Goal: Task Accomplishment & Management: Use online tool/utility

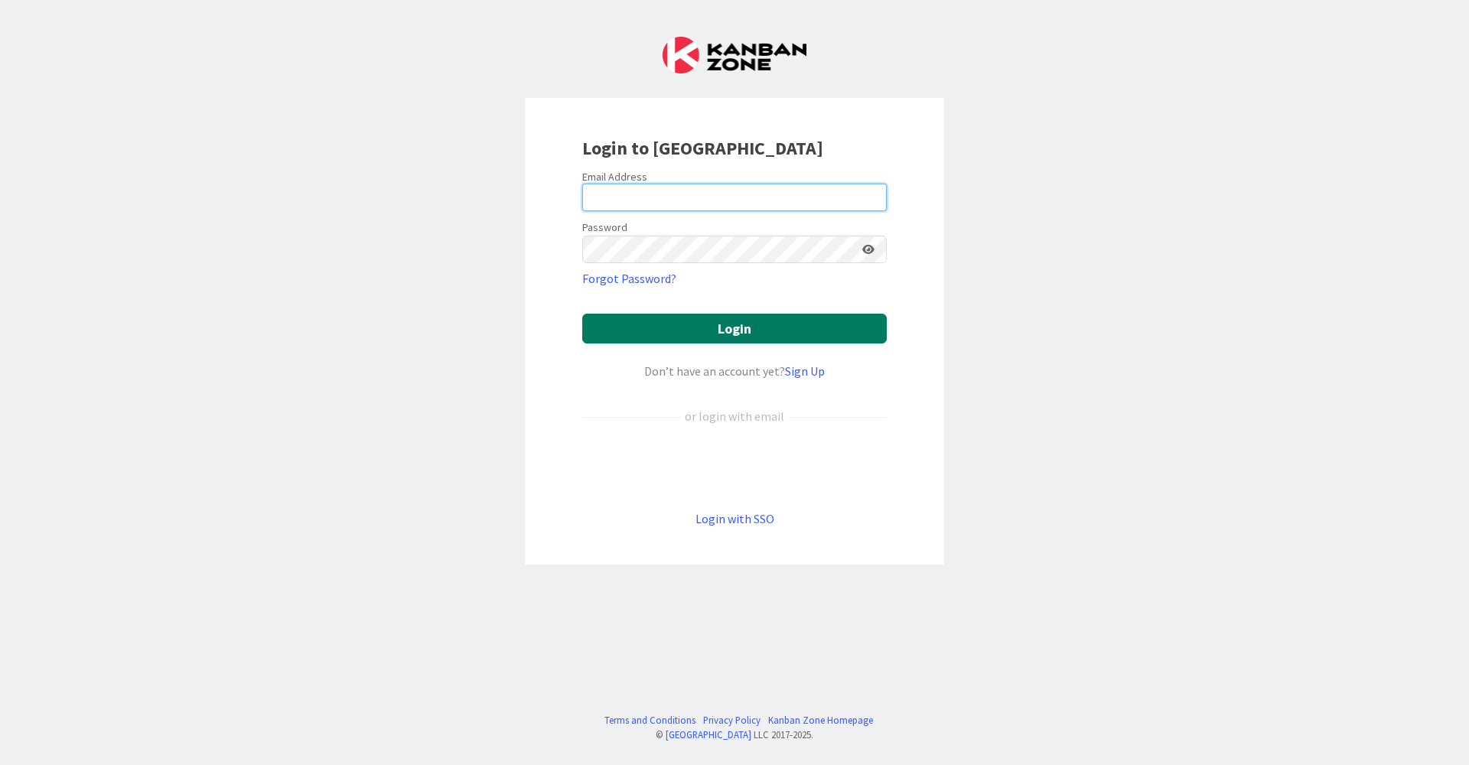
type input "[EMAIL_ADDRESS][DOMAIN_NAME]"
click at [643, 337] on button "Login" at bounding box center [734, 329] width 304 height 30
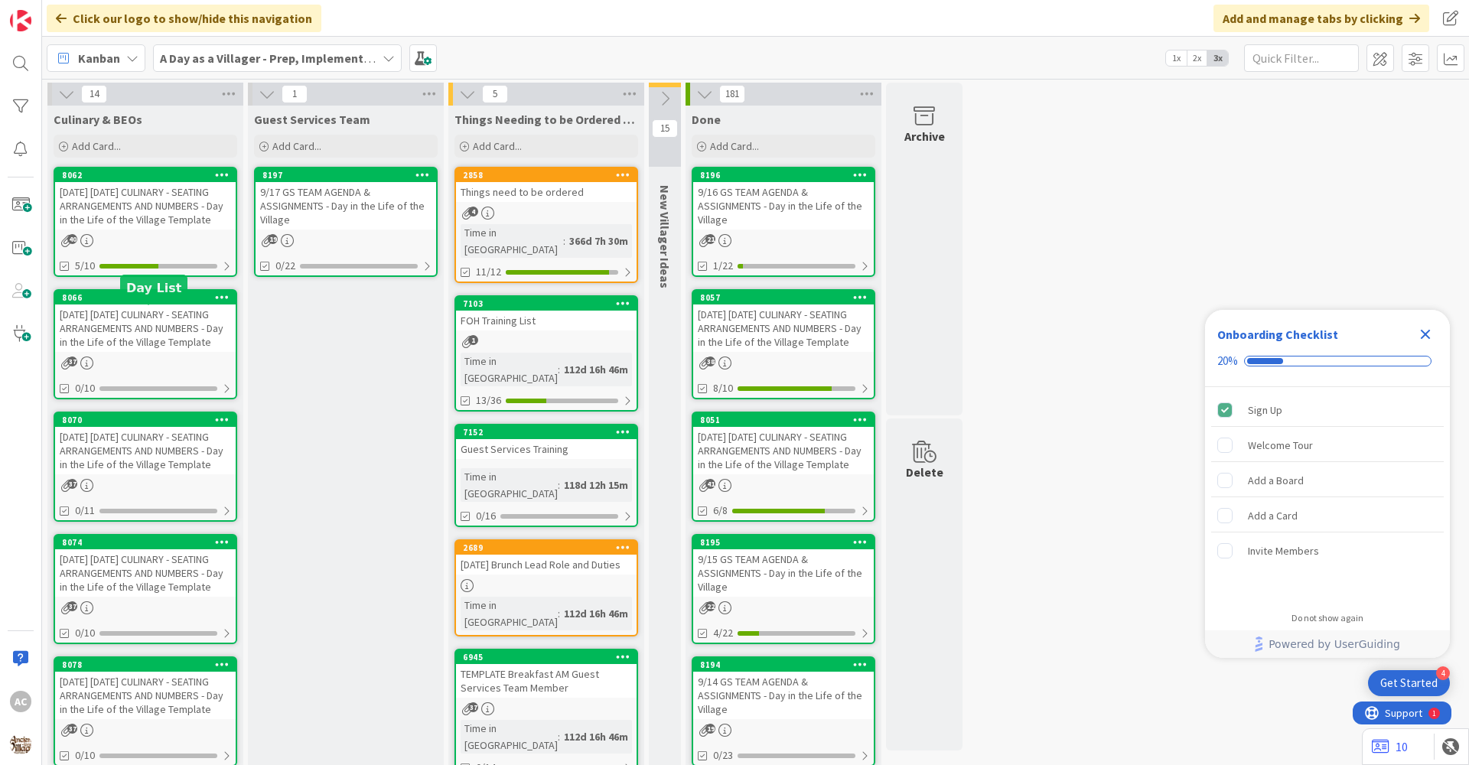
click at [160, 246] on link "8062 [DATE] [DATE] CULINARY - SEATING ARRANGEMENTS AND NUMBERS - Day in the Lif…" at bounding box center [146, 222] width 184 height 110
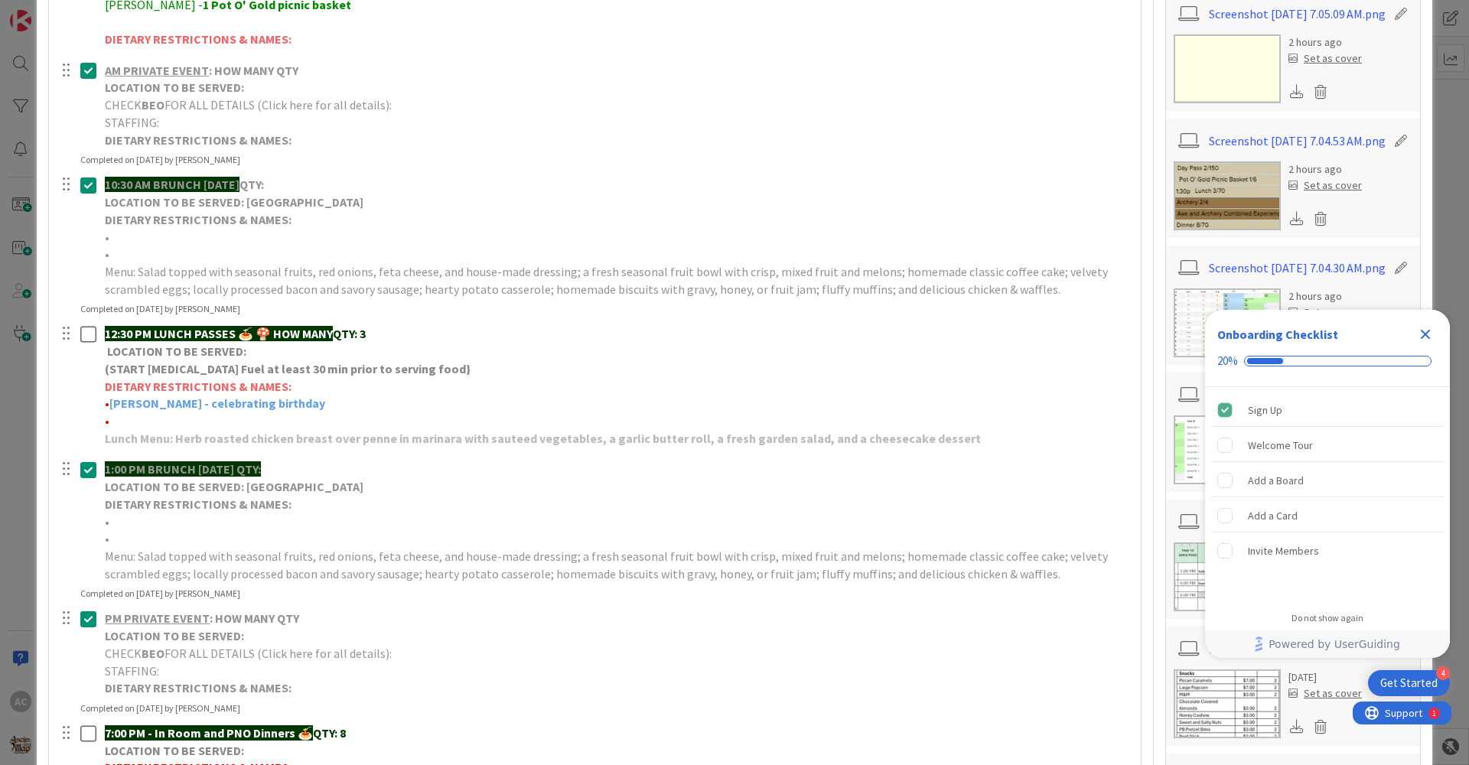
scroll to position [765, 0]
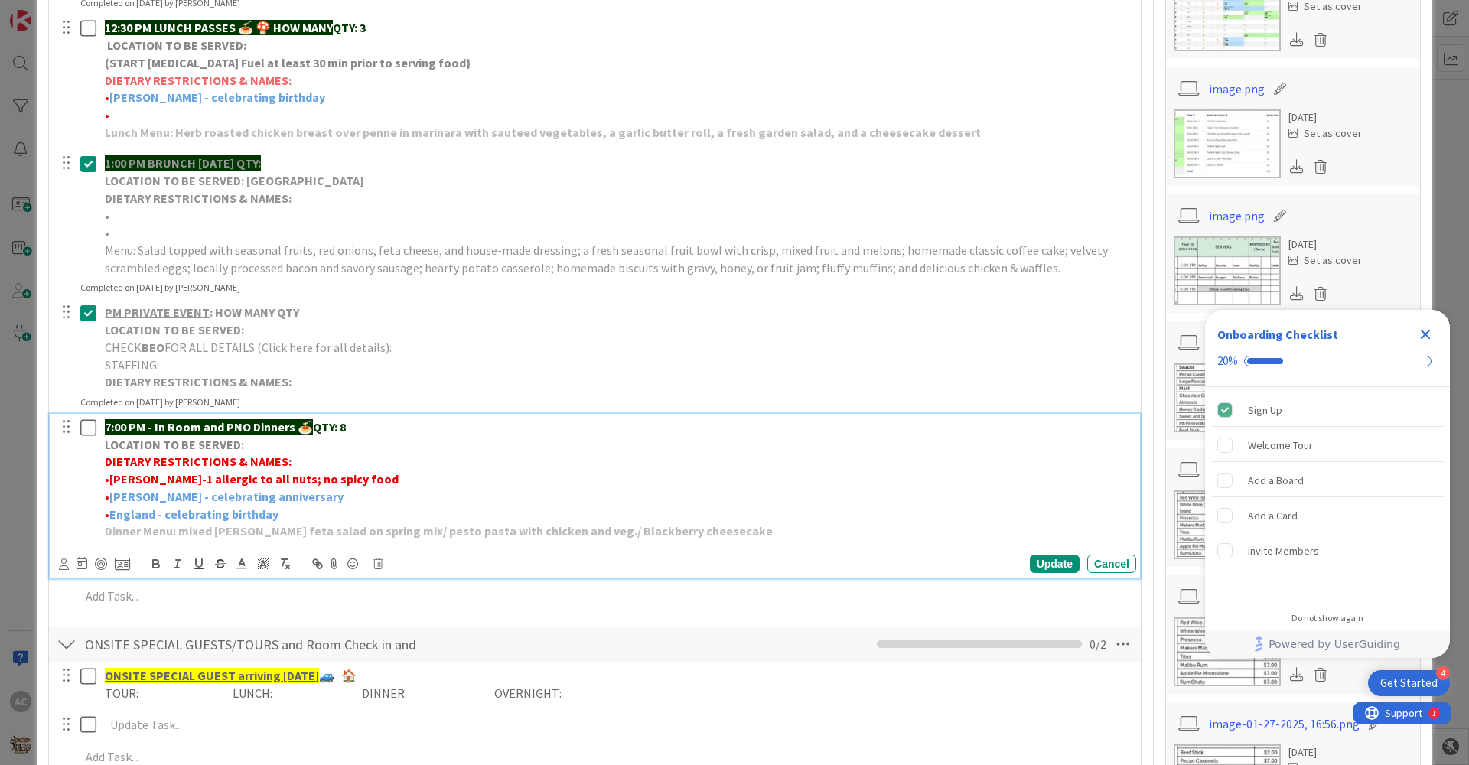
click at [702, 528] on p "Dinner Menu: mixed [PERSON_NAME] feta salad on spring mix/ pesto pasta with chi…" at bounding box center [617, 531] width 1025 height 18
click at [590, 529] on strong "Dinner Menu: Garden Salad on Mixed Greens topped with Feta. Tender Beef Tips in…" at bounding box center [554, 530] width 899 height 15
click at [942, 531] on p "Dinner Menu: Garden Salad on Mixed Greens topped with Feta. Tender Beef Tips in…" at bounding box center [617, 531] width 1025 height 18
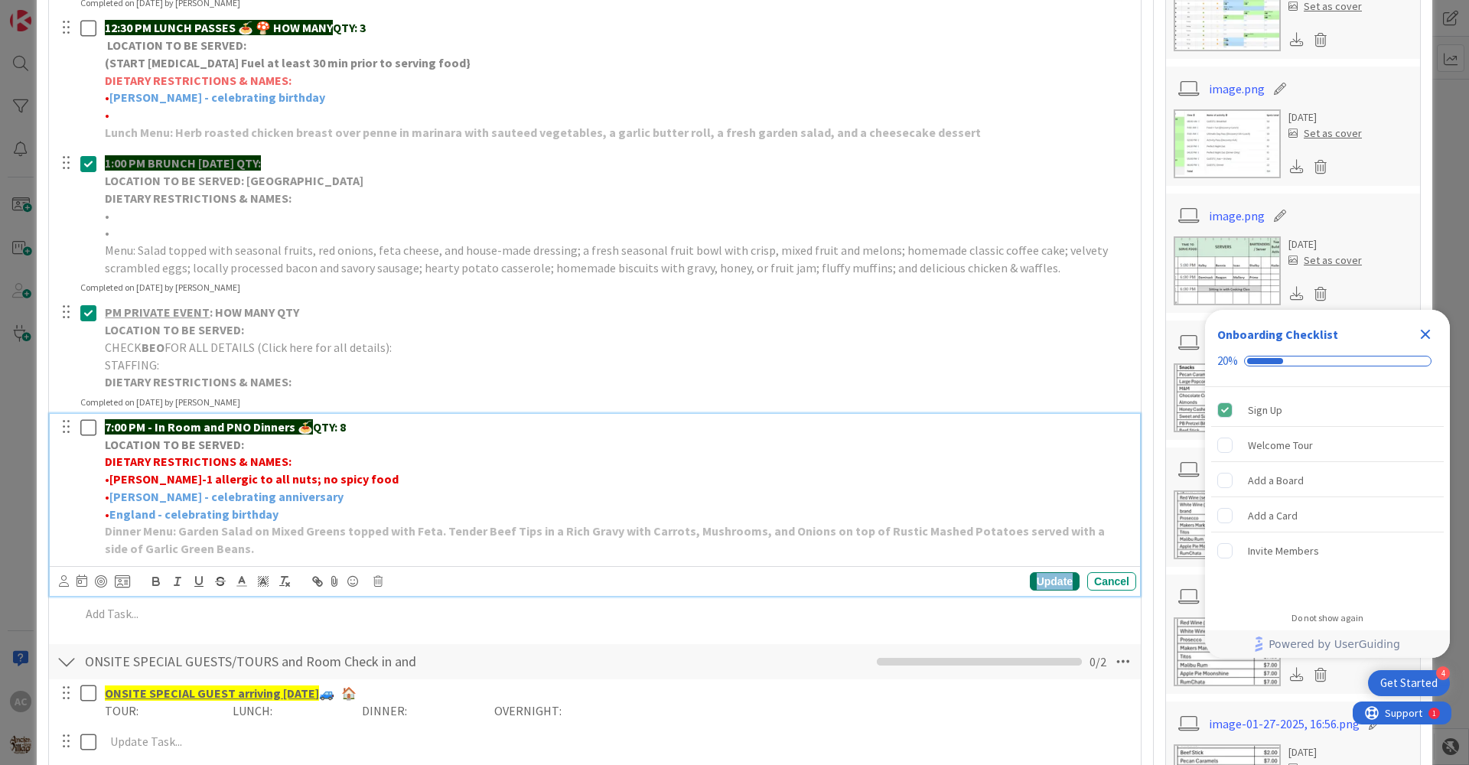
click at [1036, 588] on div "Update" at bounding box center [1055, 581] width 50 height 18
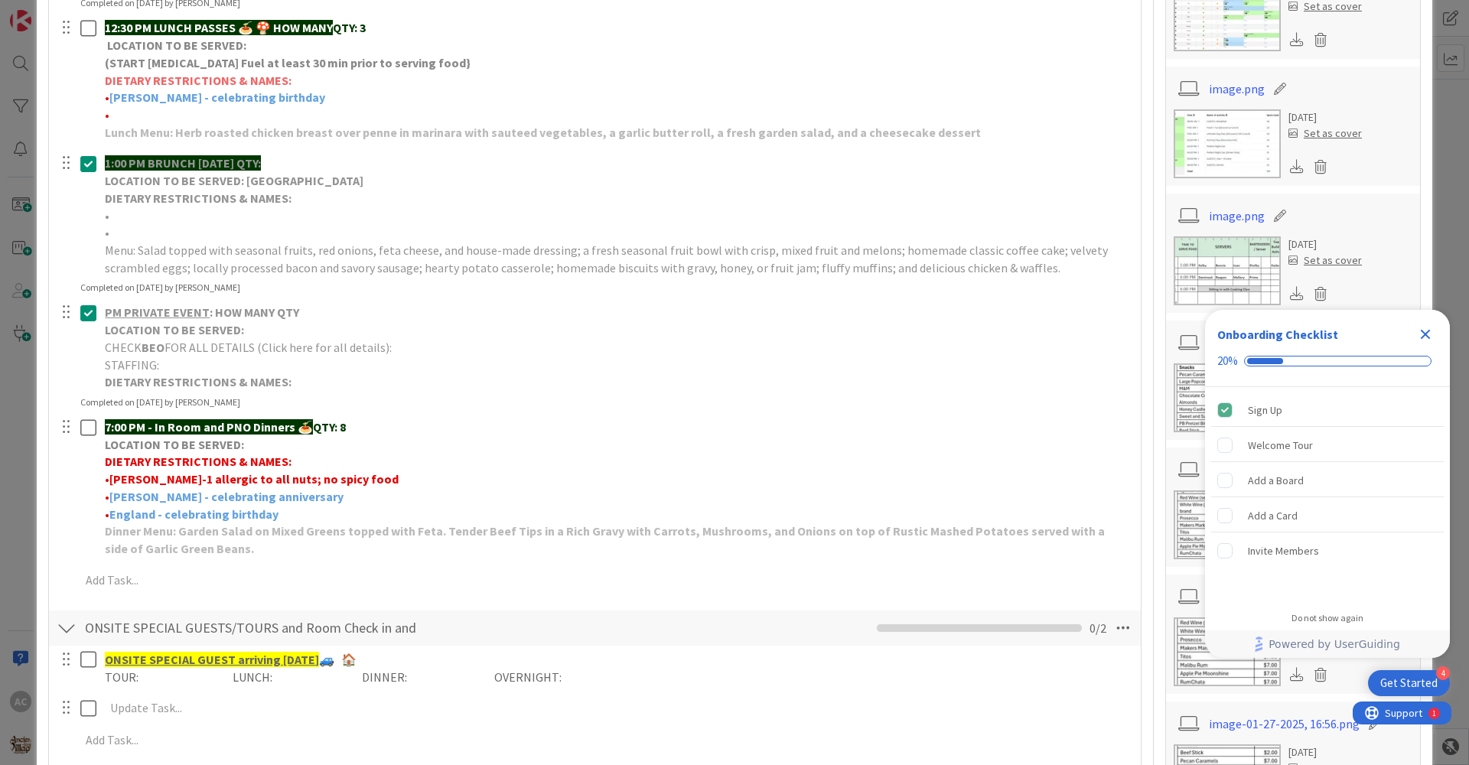
click at [1430, 327] on icon "Close Checklist" at bounding box center [1425, 334] width 18 height 18
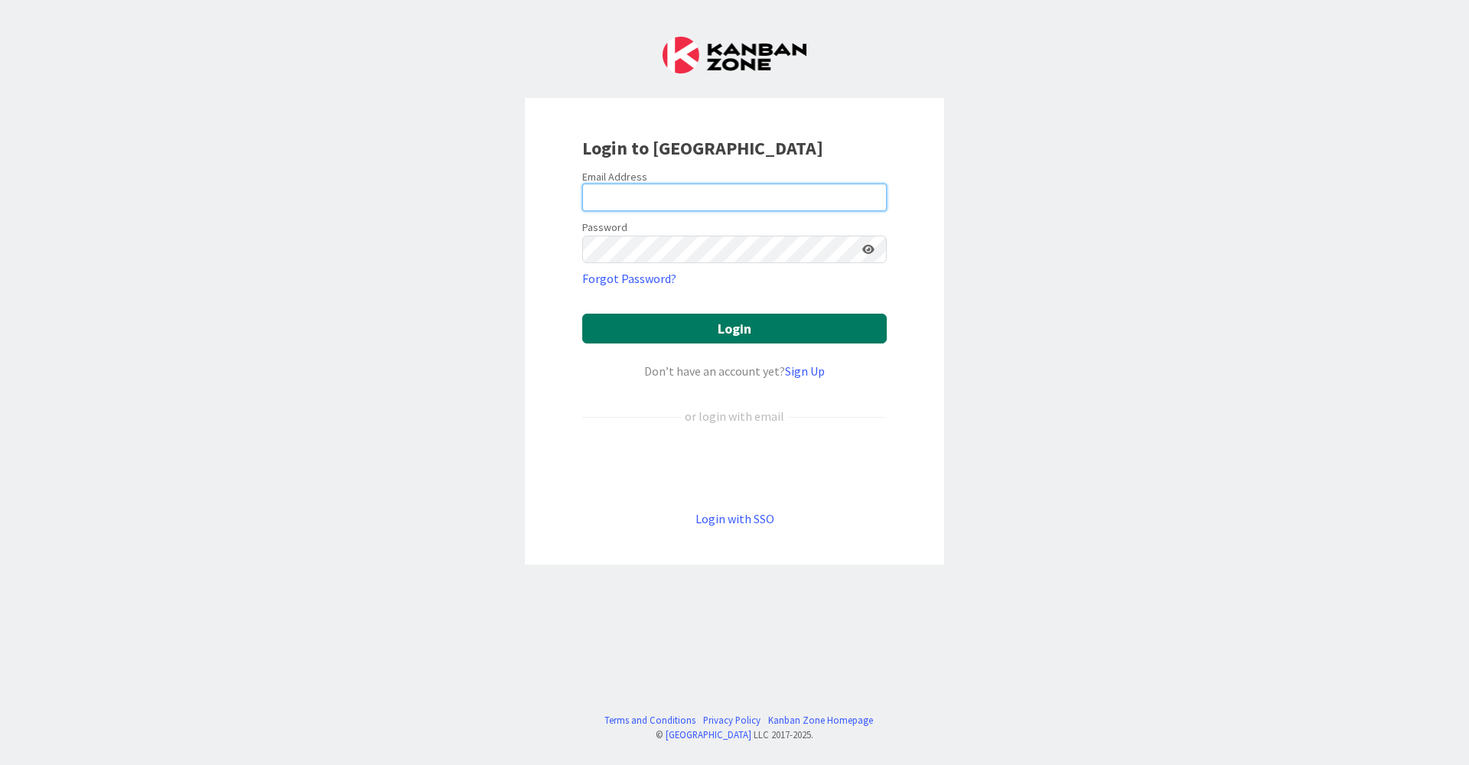
type input "[EMAIL_ADDRESS][DOMAIN_NAME]"
click at [667, 339] on button "Login" at bounding box center [734, 329] width 304 height 30
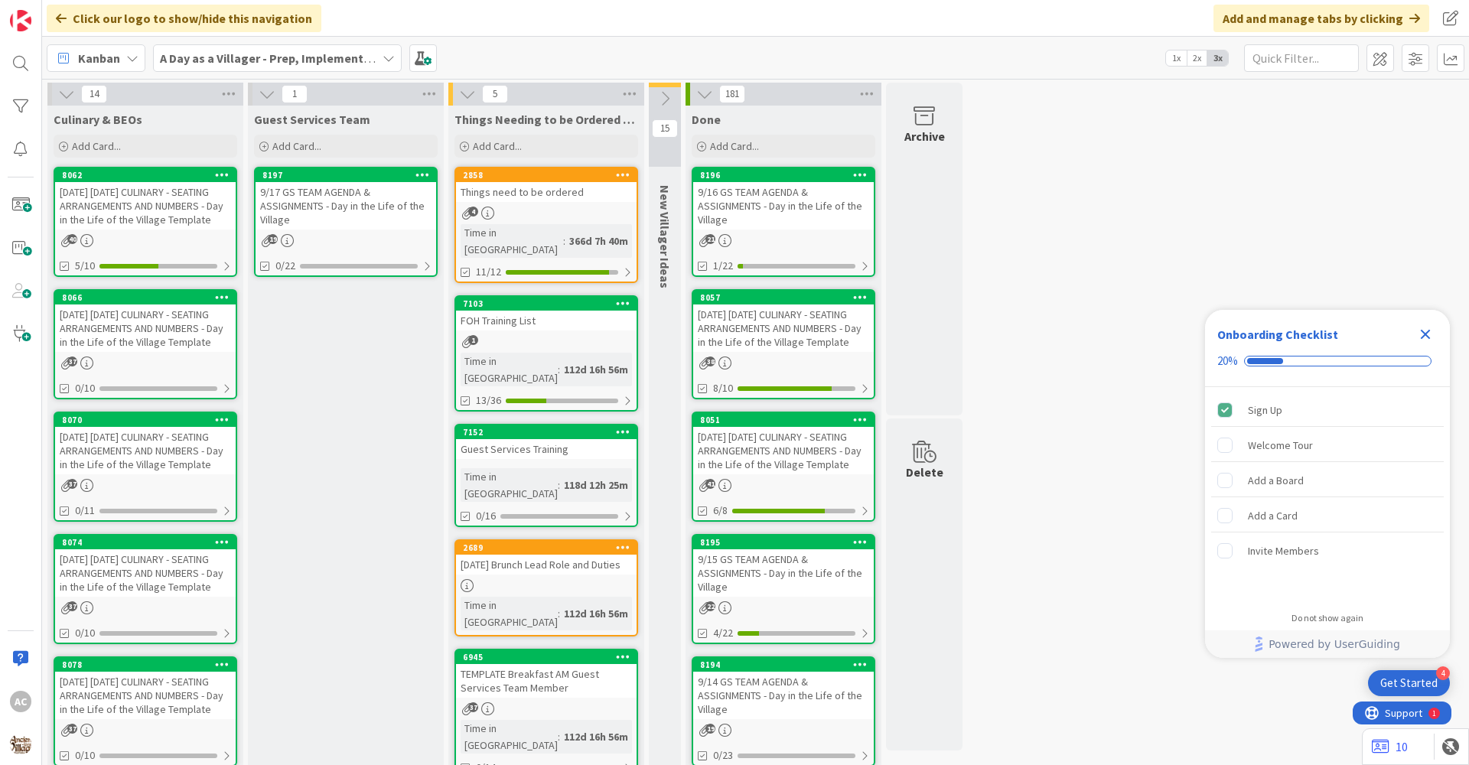
click at [216, 247] on div "40" at bounding box center [145, 240] width 181 height 13
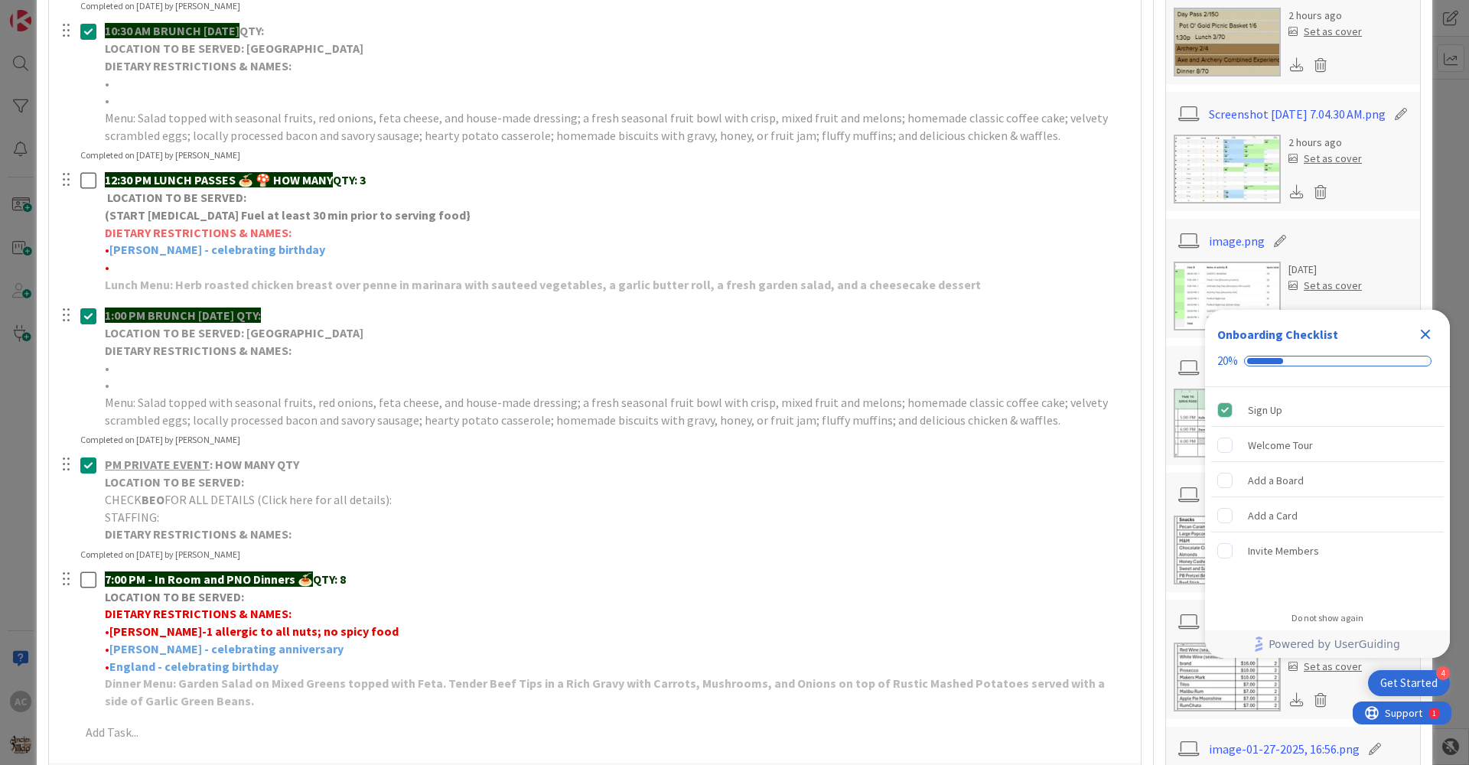
scroll to position [688, 0]
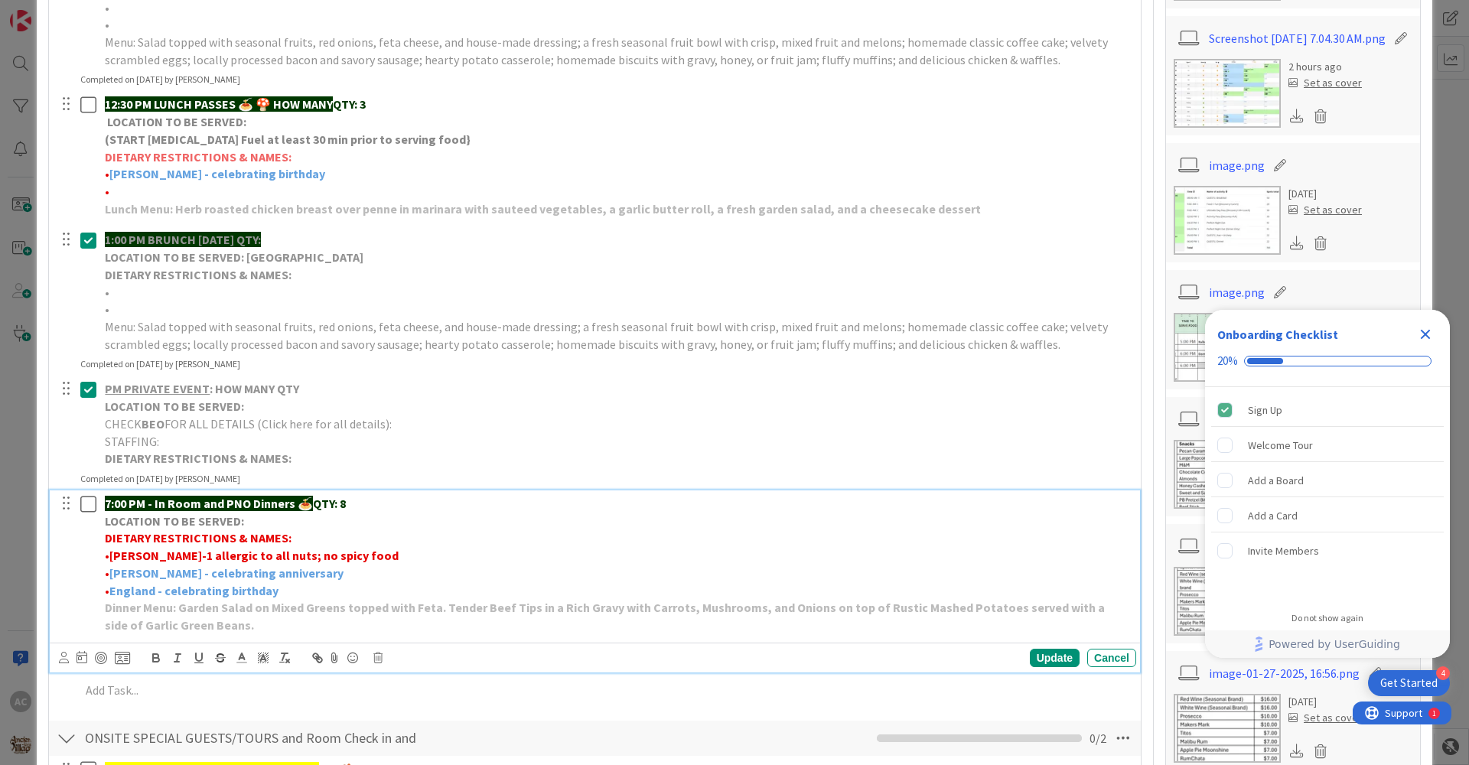
click at [217, 630] on p "Dinner Menu: Garden Salad on Mixed Greens topped with Feta. Tender Beef Tips in…" at bounding box center [617, 616] width 1025 height 34
click at [1046, 662] on div "Update" at bounding box center [1055, 658] width 50 height 18
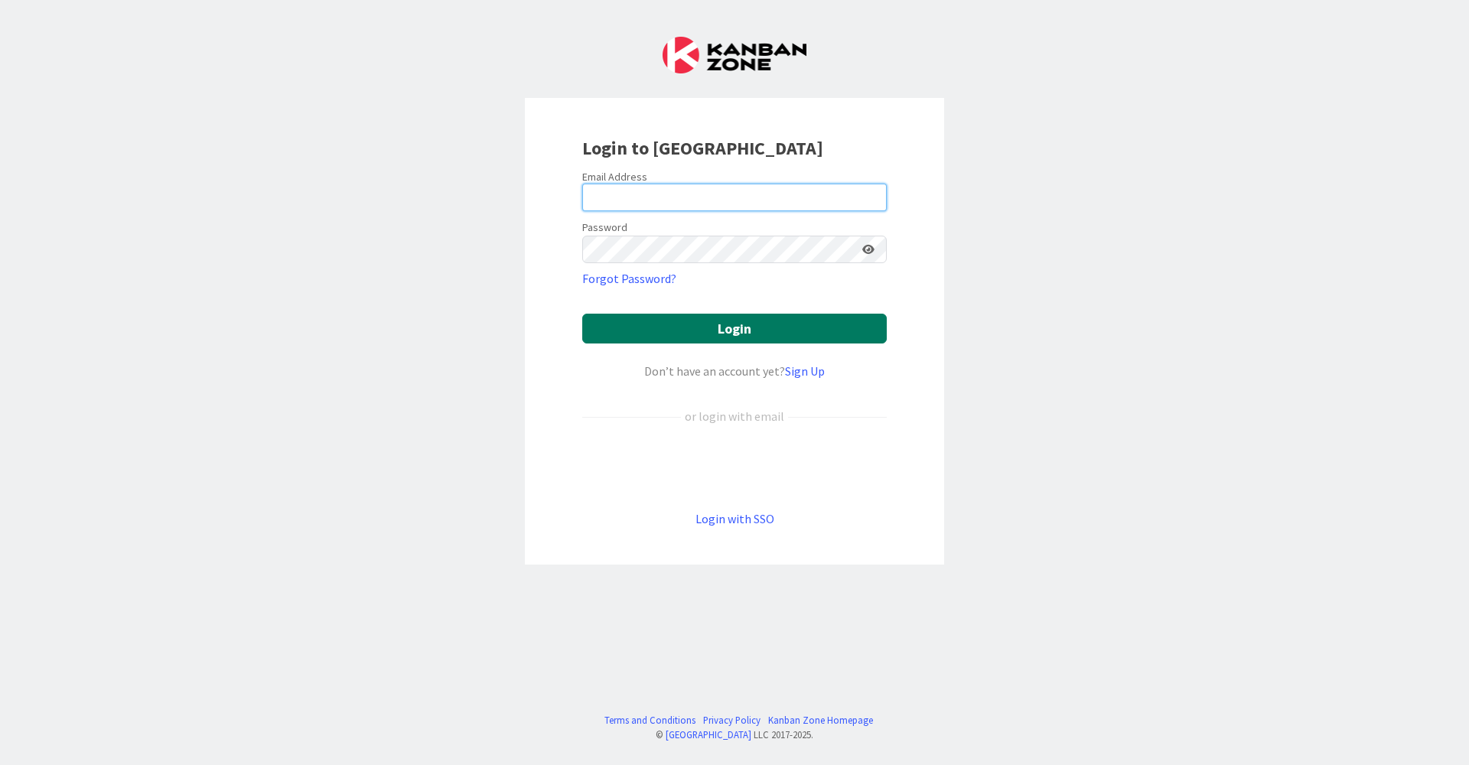
type input "culinaryteam@ancientlorevillage.com"
click at [685, 318] on button "Login" at bounding box center [734, 329] width 304 height 30
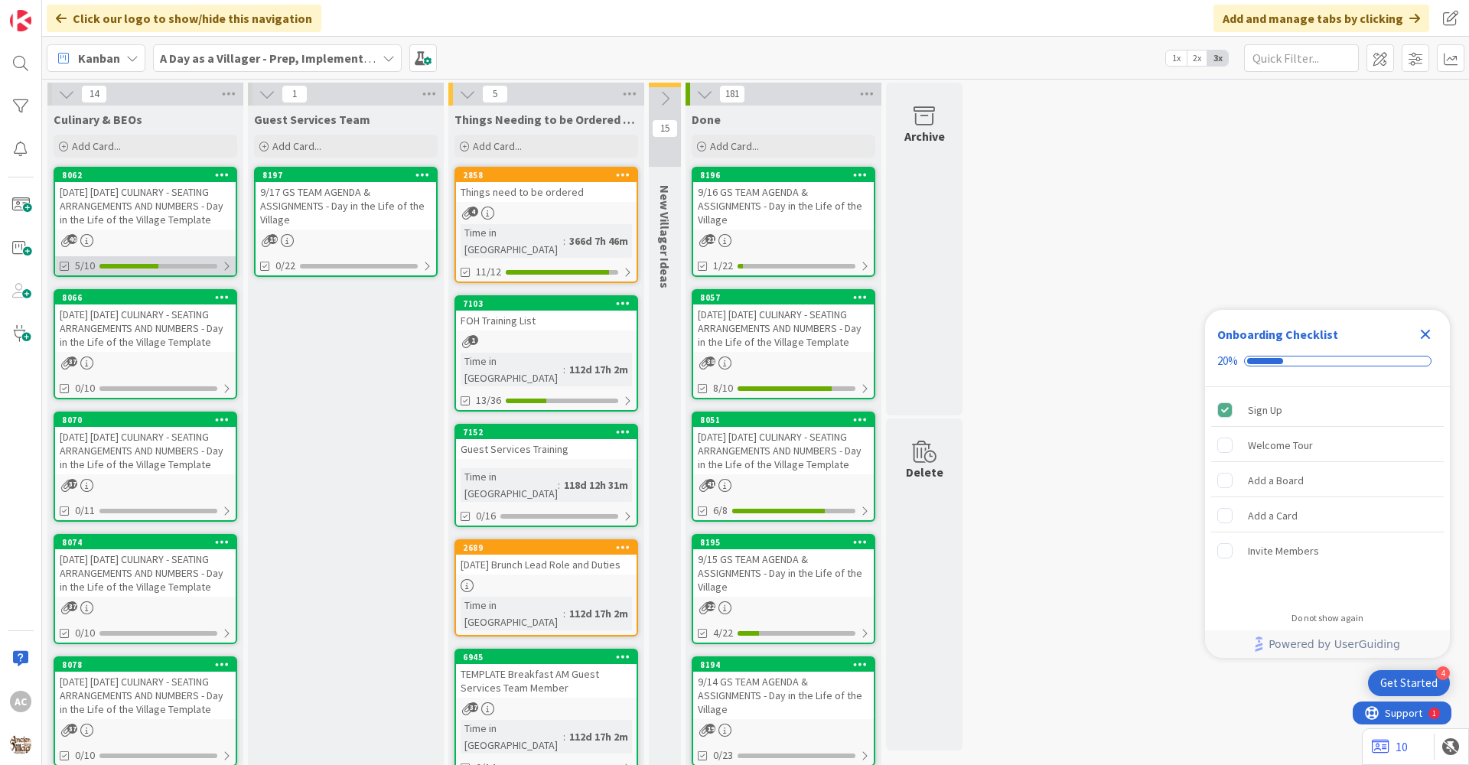
click at [193, 268] on div at bounding box center [158, 266] width 118 height 5
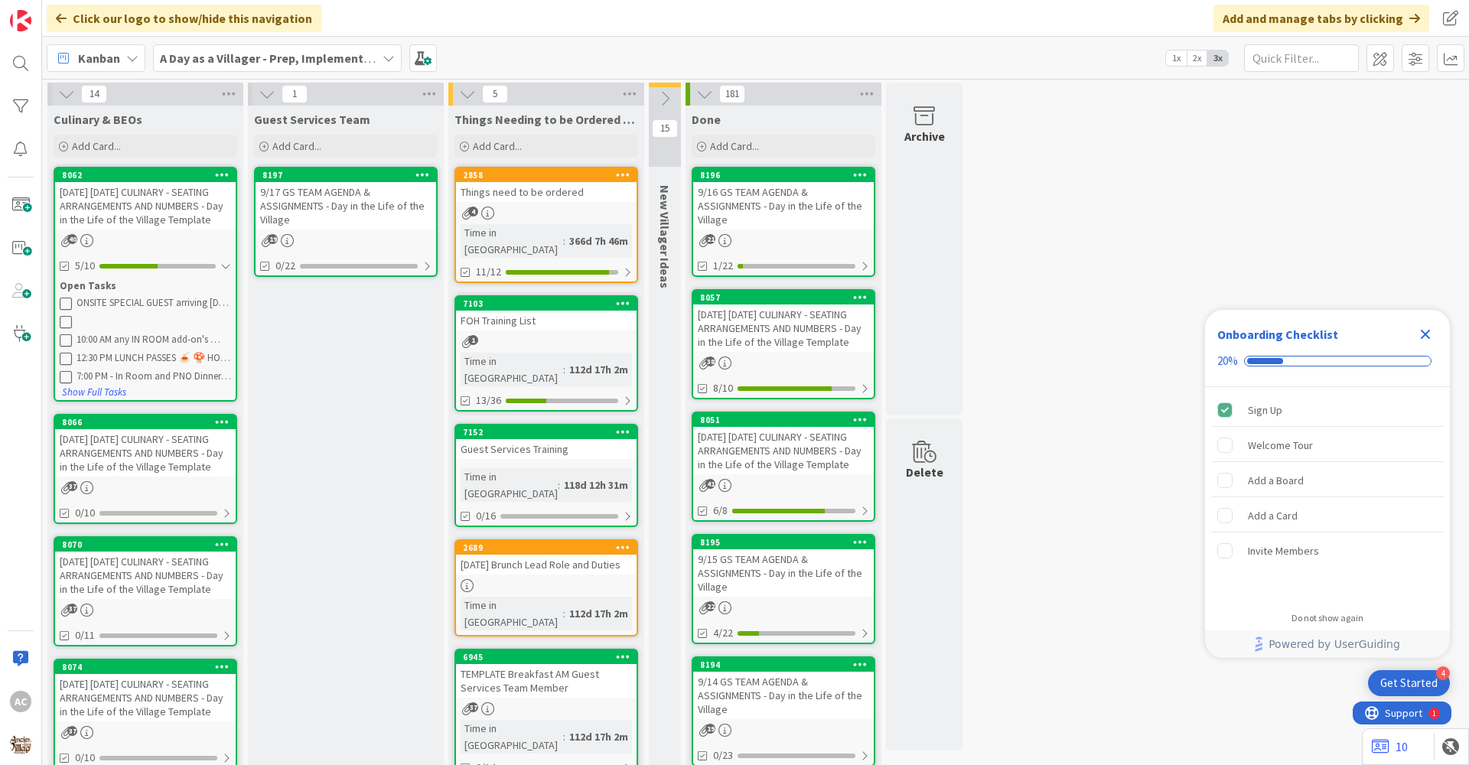
click at [202, 247] on div "40" at bounding box center [145, 240] width 181 height 13
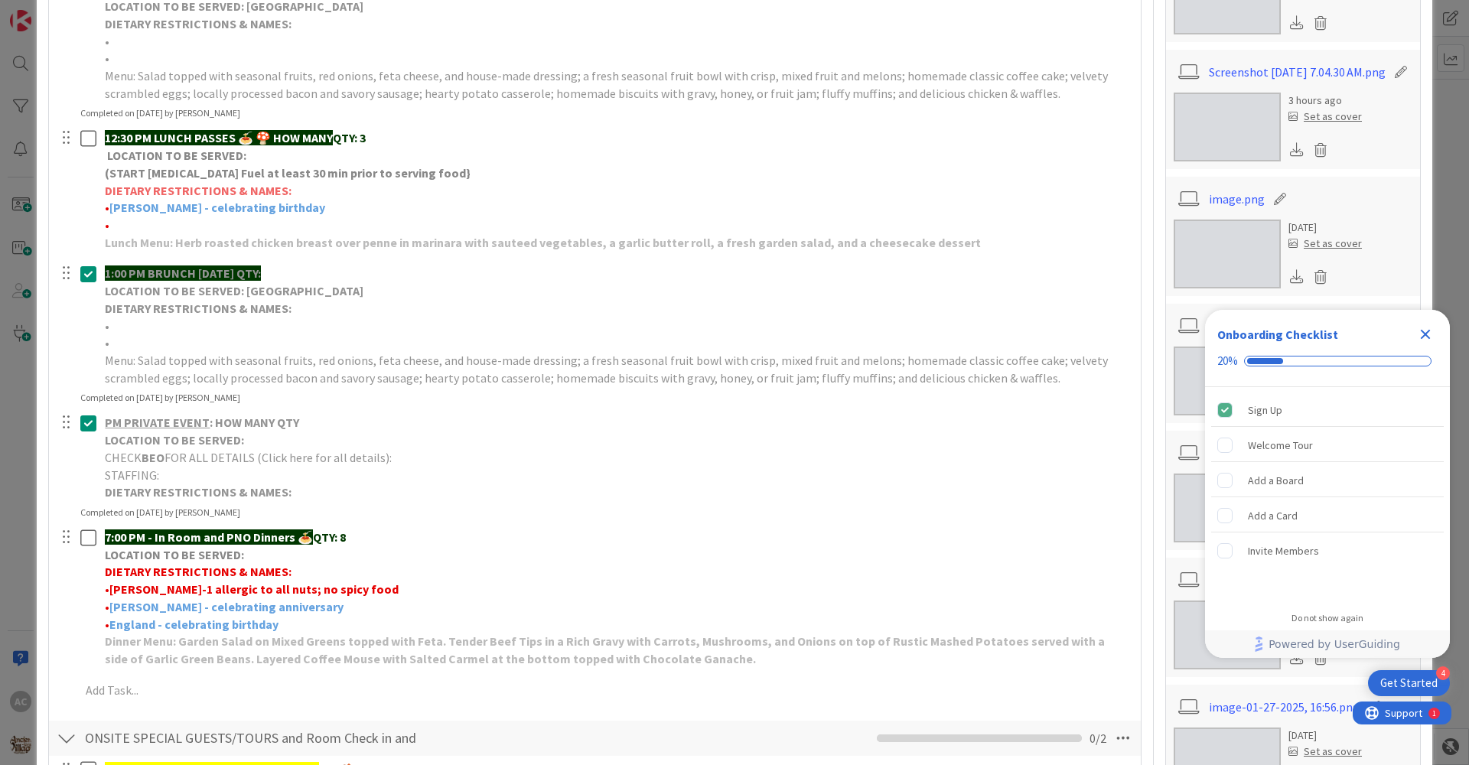
scroll to position [688, 0]
